Goal: Task Accomplishment & Management: Manage account settings

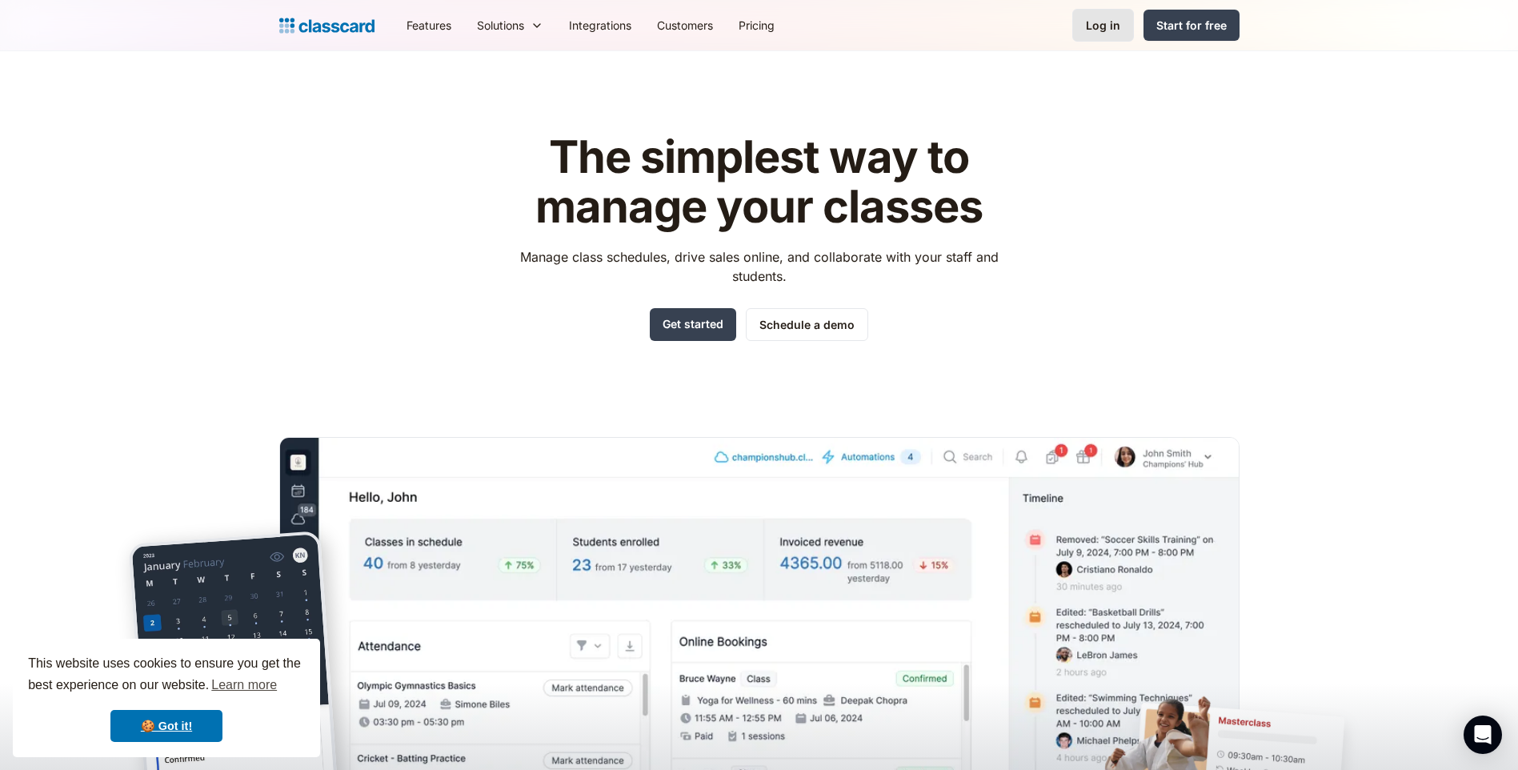
click at [1119, 33] on div "Log in" at bounding box center [1103, 25] width 34 height 17
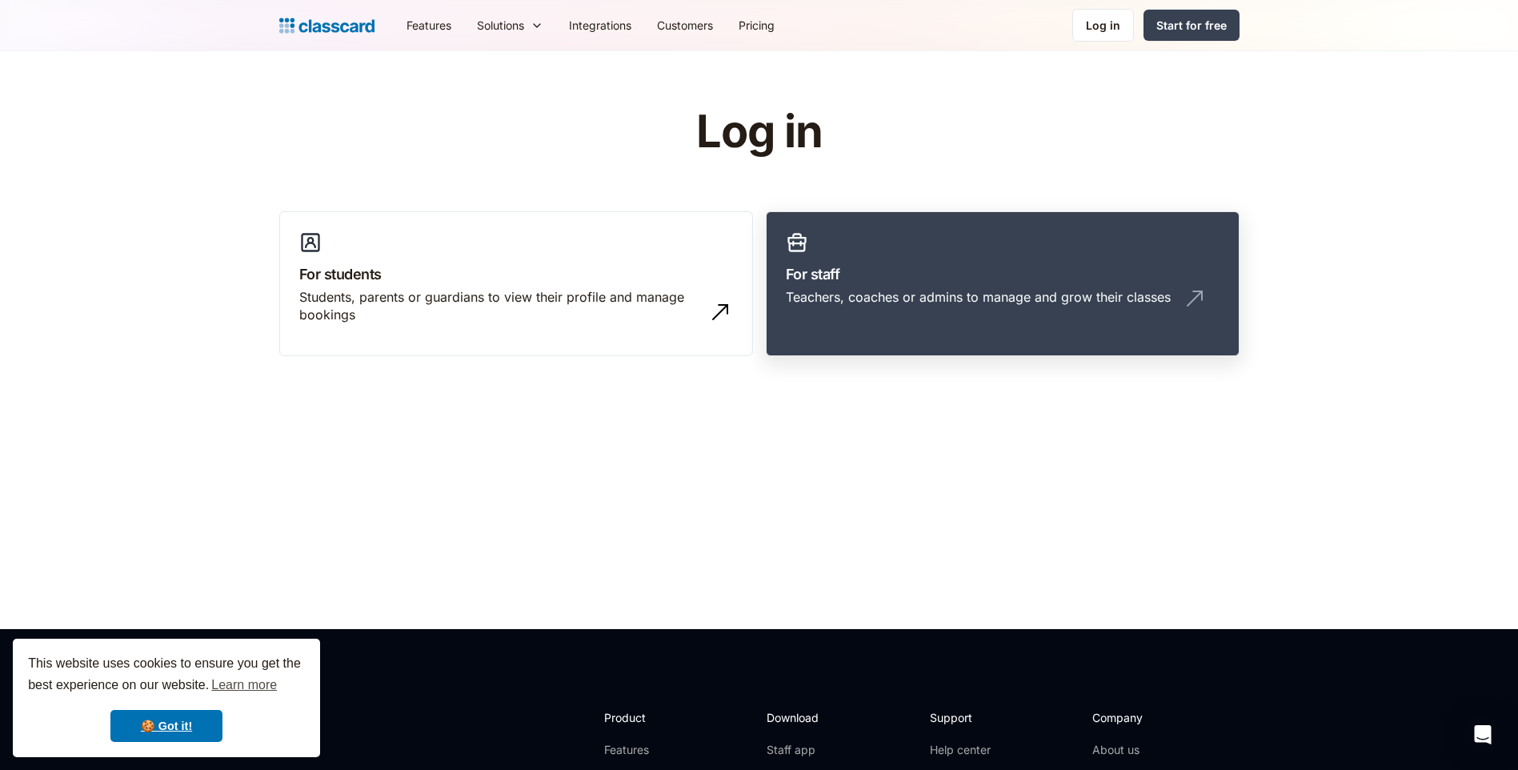
click at [977, 299] on div "Teachers, coaches or admins to manage and grow their classes" at bounding box center [978, 297] width 385 height 18
click at [865, 286] on link "For staff Teachers, coaches or admins to manage and grow their classes" at bounding box center [1003, 284] width 474 height 146
click at [864, 286] on link "For staff Teachers, coaches or admins to manage and grow their classes" at bounding box center [1003, 284] width 474 height 146
